Goal: Find contact information: Find contact information

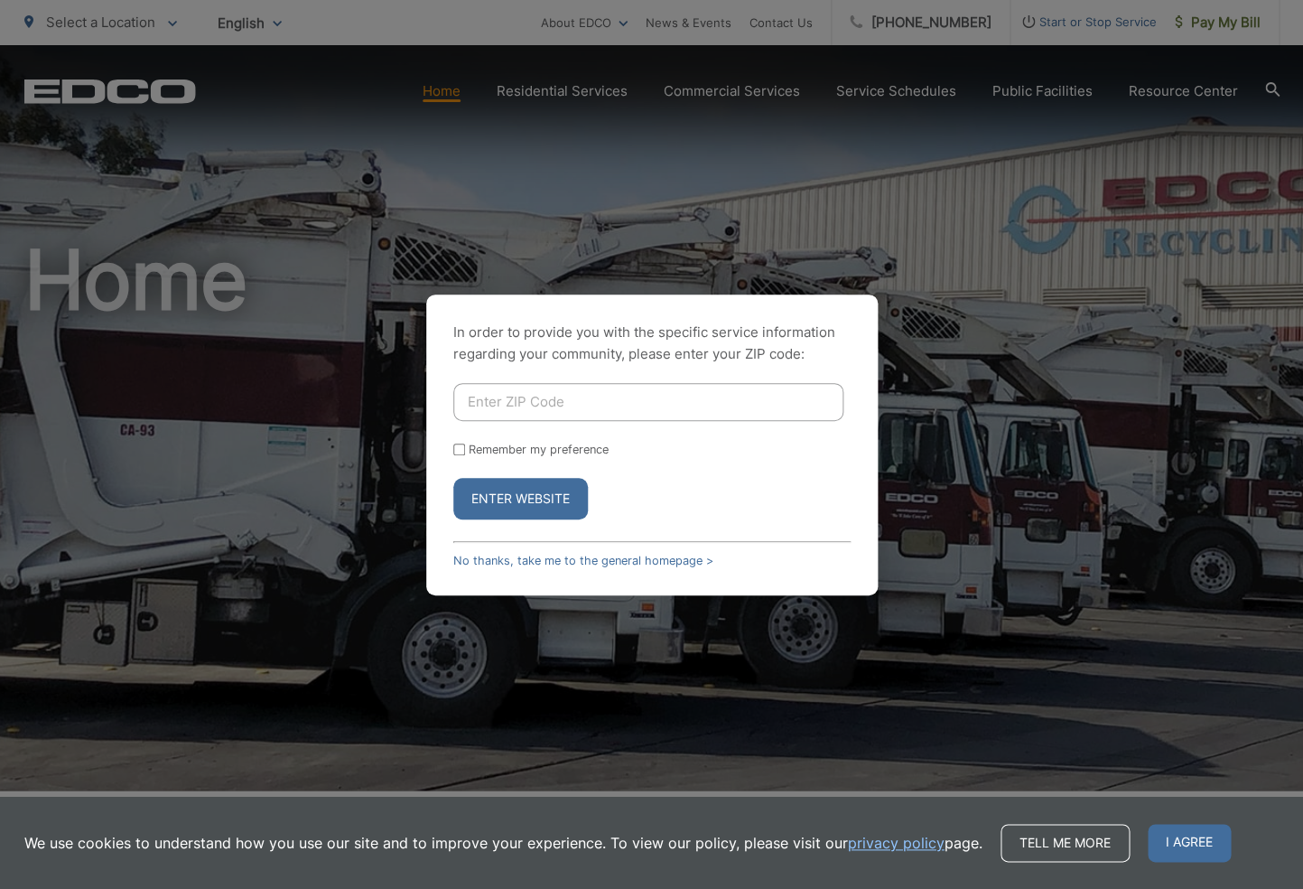
click at [550, 401] on input "Enter ZIP Code" at bounding box center [648, 402] width 390 height 38
click at [776, 19] on div "In order to provide you with the specific service information regarding your co…" at bounding box center [651, 444] width 1303 height 889
click at [477, 405] on input "Enter ZIP Code" at bounding box center [648, 402] width 390 height 38
type input "92024"
click at [504, 490] on button "Enter Website" at bounding box center [520, 499] width 135 height 42
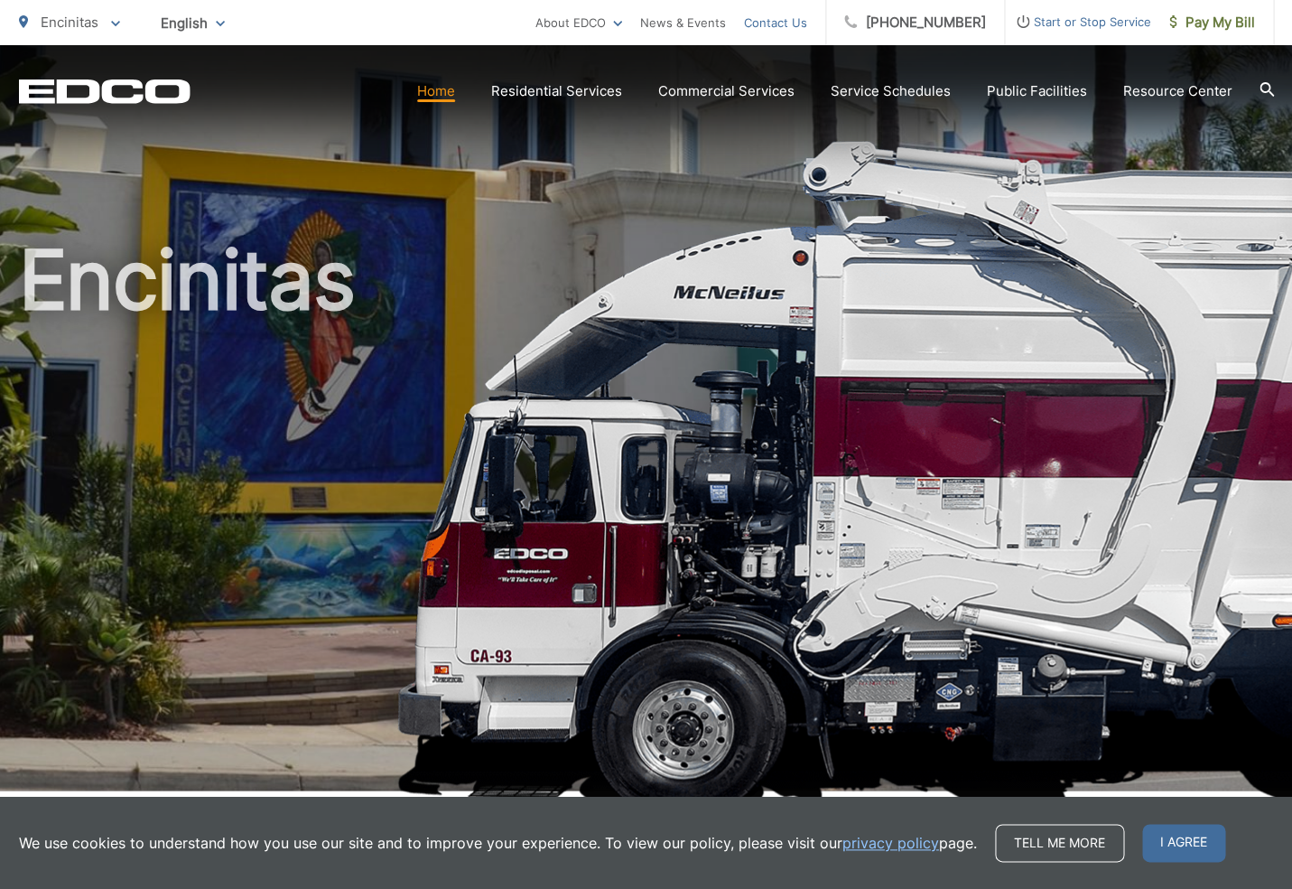
click at [784, 18] on link "Contact Us" at bounding box center [775, 23] width 63 height 22
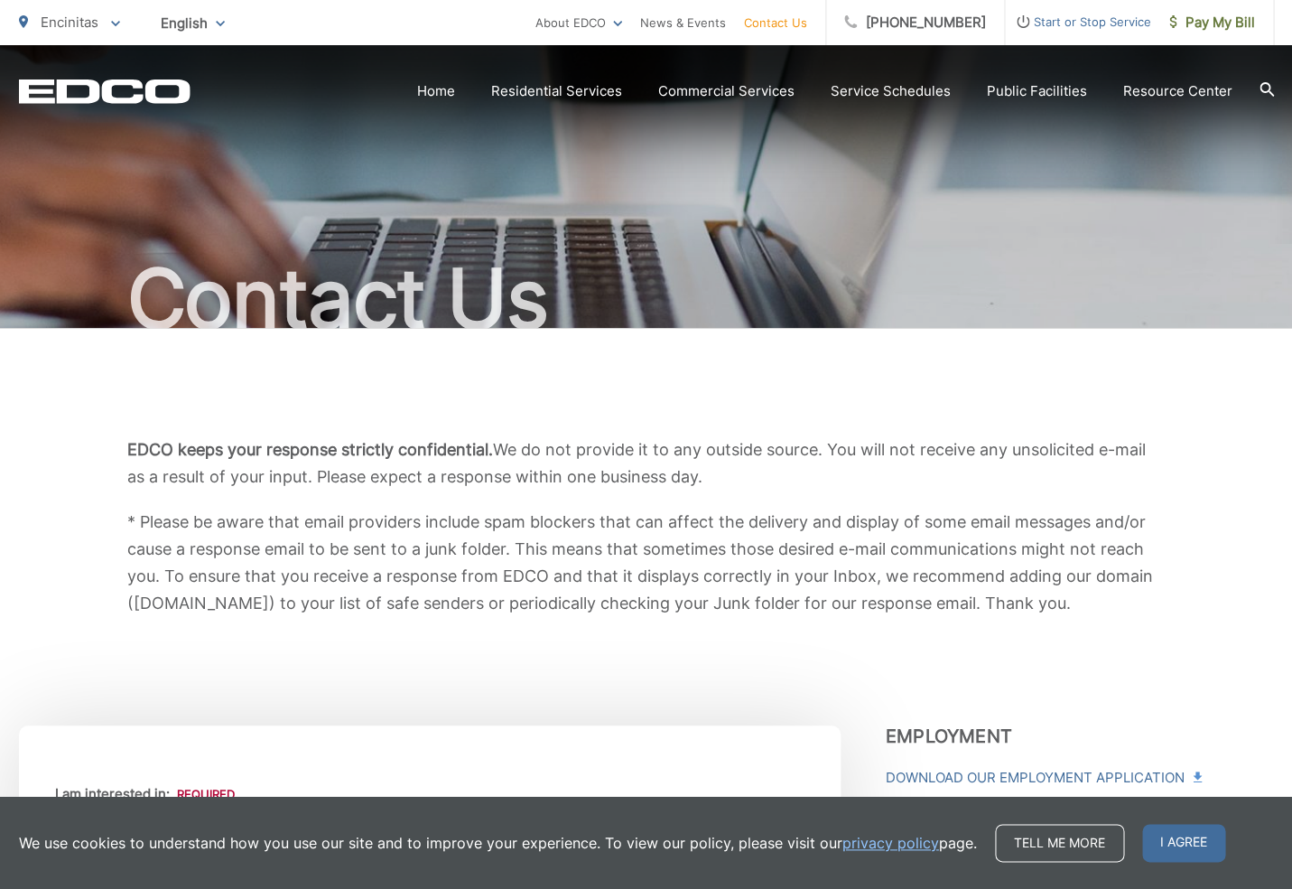
scroll to position [36, 0]
